Goal: Task Accomplishment & Management: Complete application form

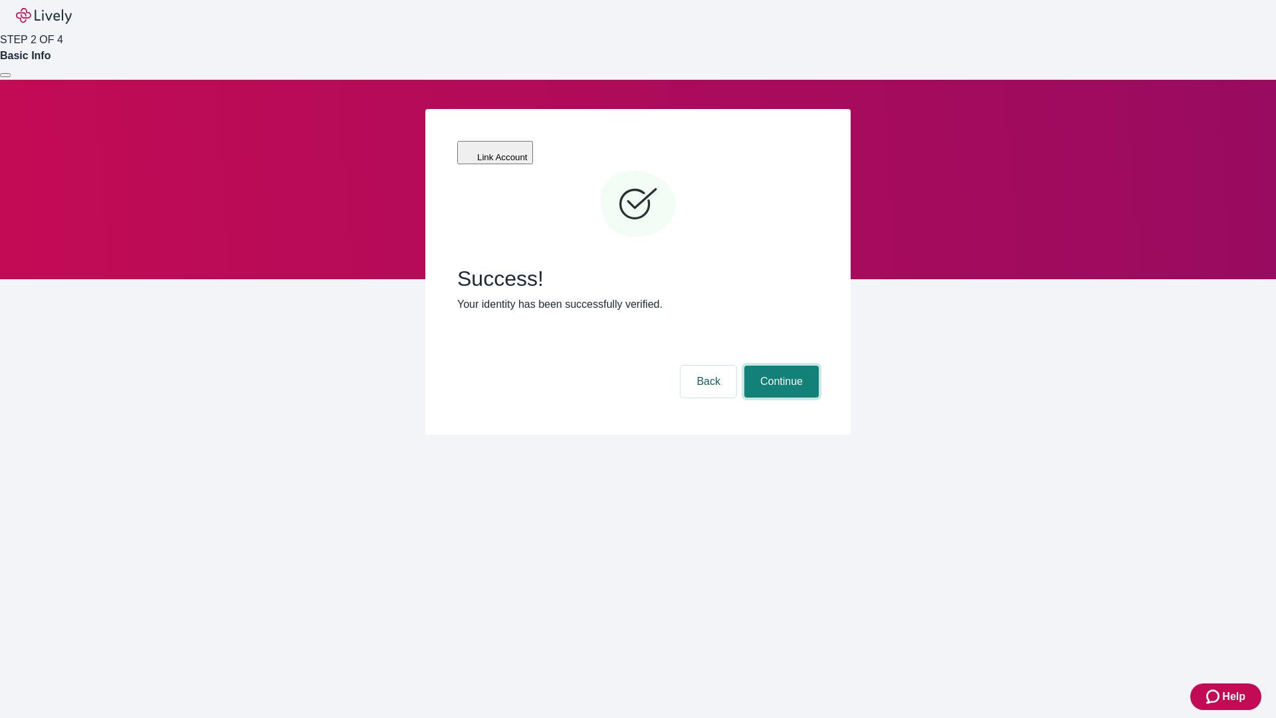
click at [779, 365] on button "Continue" at bounding box center [781, 381] width 74 height 32
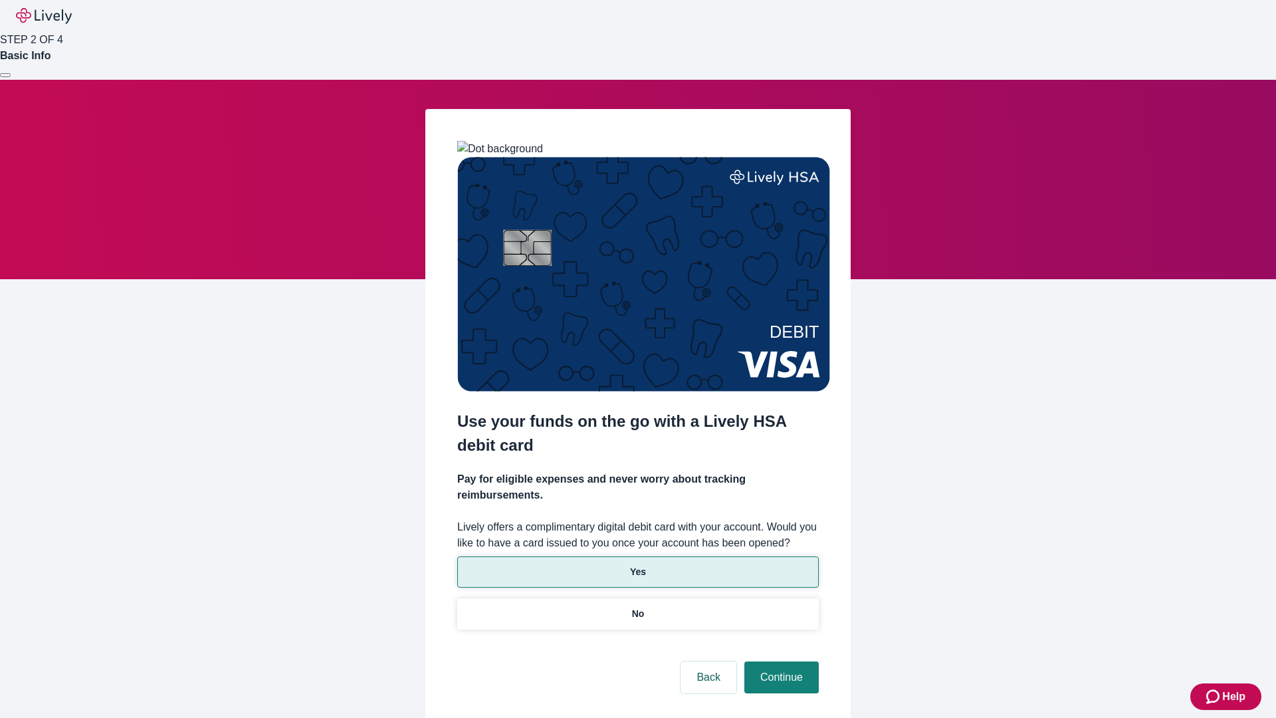
click at [637, 565] on p "Yes" at bounding box center [638, 572] width 16 height 14
click at [779, 661] on button "Continue" at bounding box center [781, 677] width 74 height 32
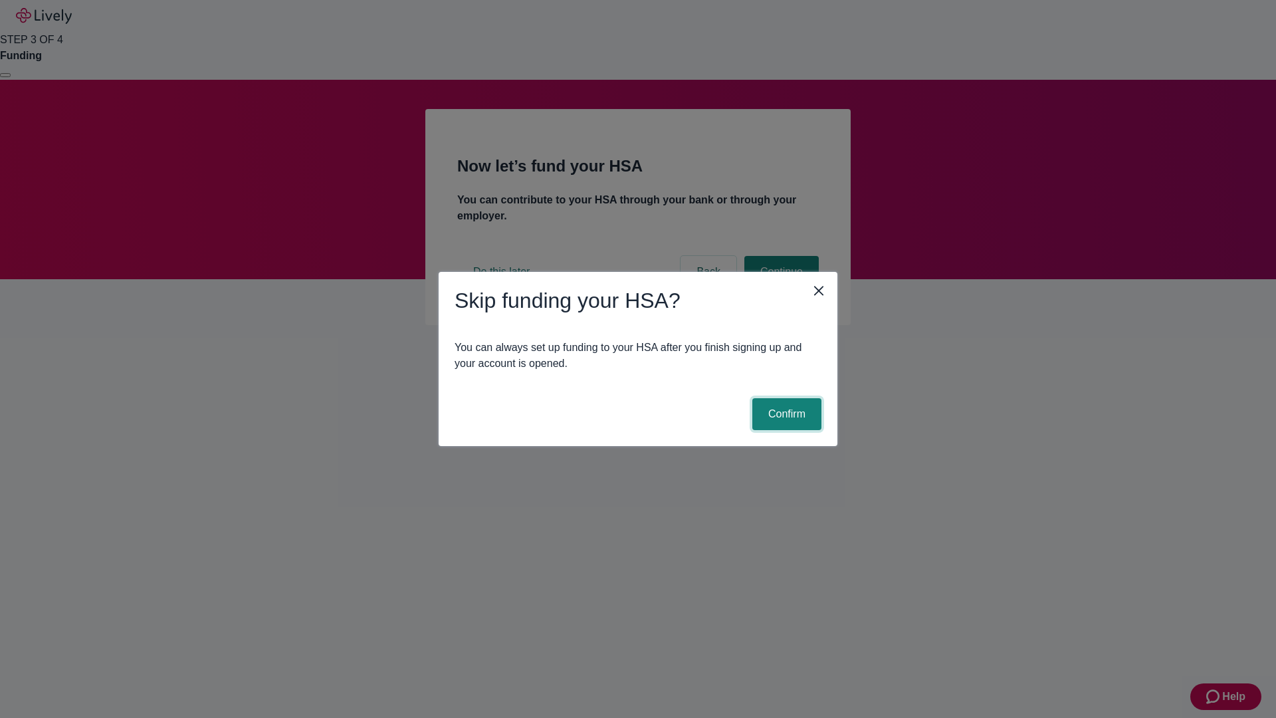
click at [785, 414] on button "Confirm" at bounding box center [786, 414] width 69 height 32
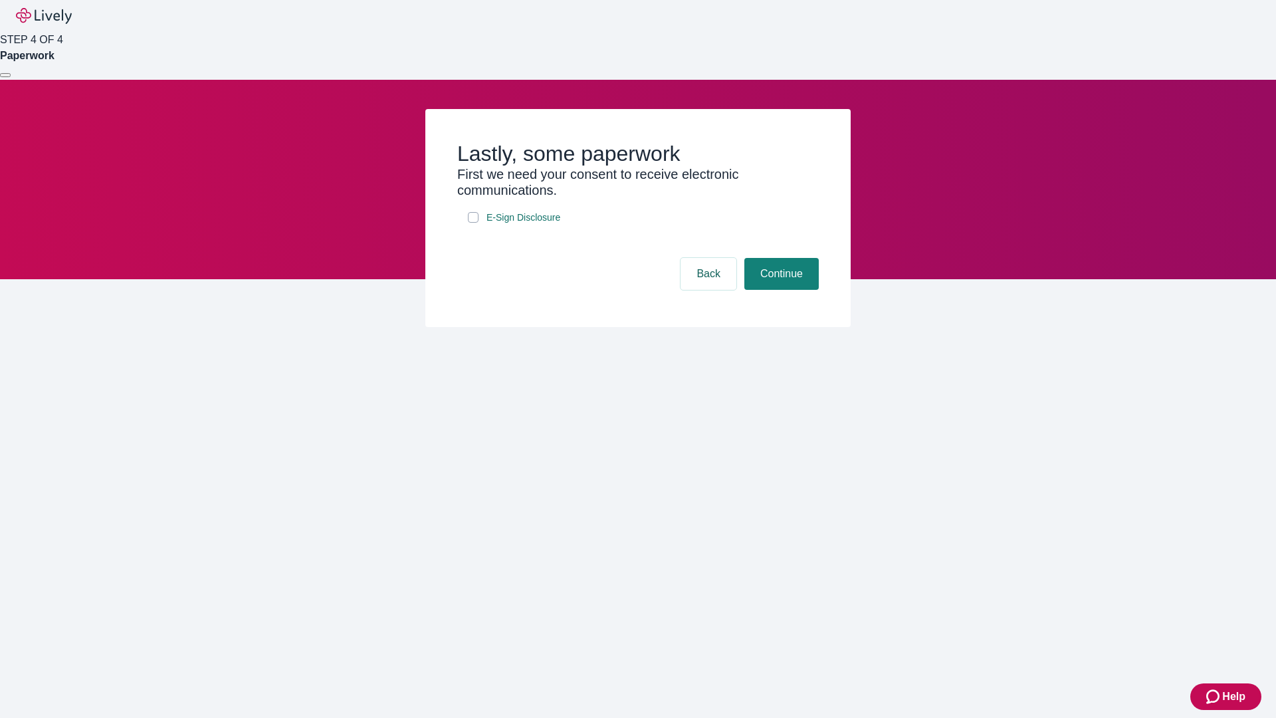
click at [473, 223] on input "E-Sign Disclosure" at bounding box center [473, 217] width 11 height 11
checkbox input "true"
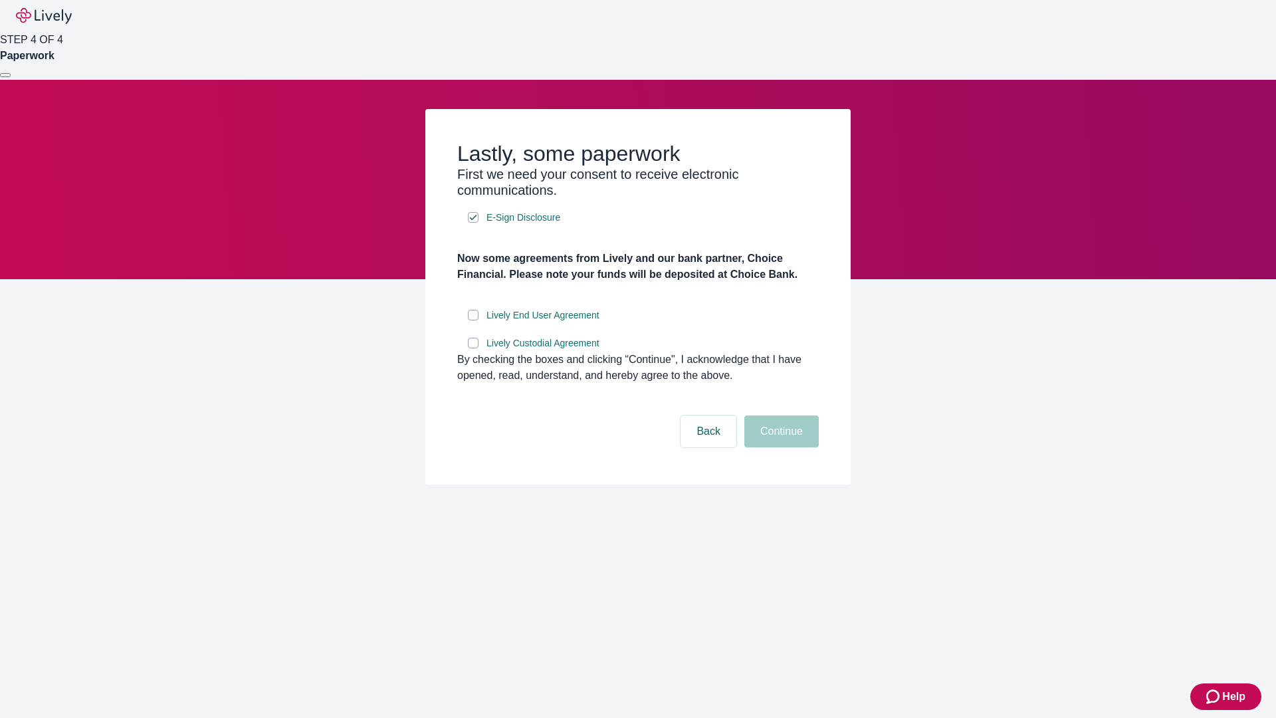
click at [473, 320] on input "Lively End User Agreement" at bounding box center [473, 315] width 11 height 11
checkbox input "true"
click at [473, 348] on input "Lively Custodial Agreement" at bounding box center [473, 342] width 11 height 11
checkbox input "true"
click at [779, 447] on button "Continue" at bounding box center [781, 431] width 74 height 32
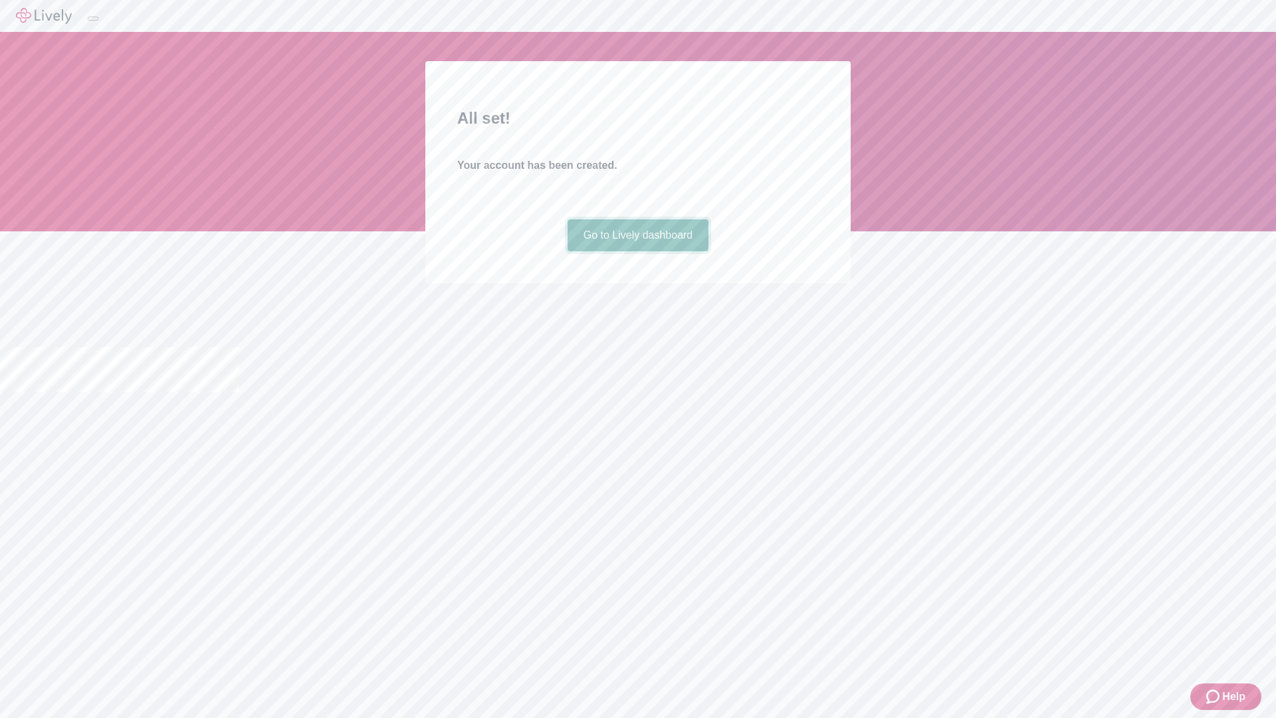
click at [637, 251] on link "Go to Lively dashboard" at bounding box center [638, 235] width 142 height 32
